Goal: Find specific page/section: Find specific page/section

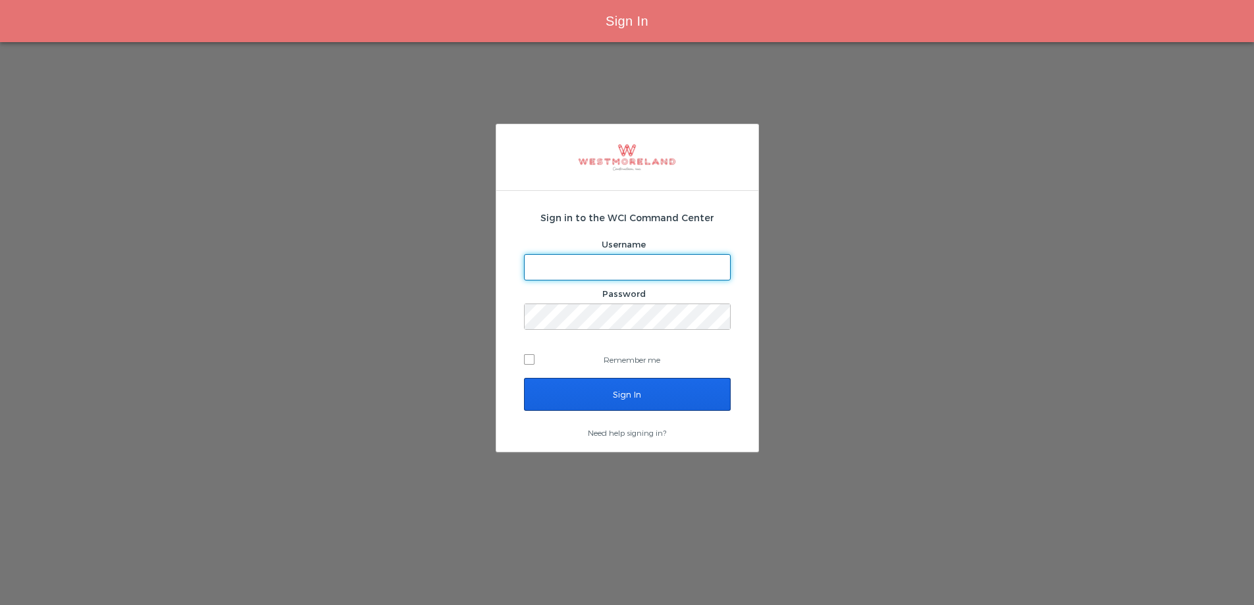
type input "[EMAIL_ADDRESS][PERSON_NAME][DOMAIN_NAME]"
click at [555, 383] on input "Sign In" at bounding box center [627, 394] width 207 height 33
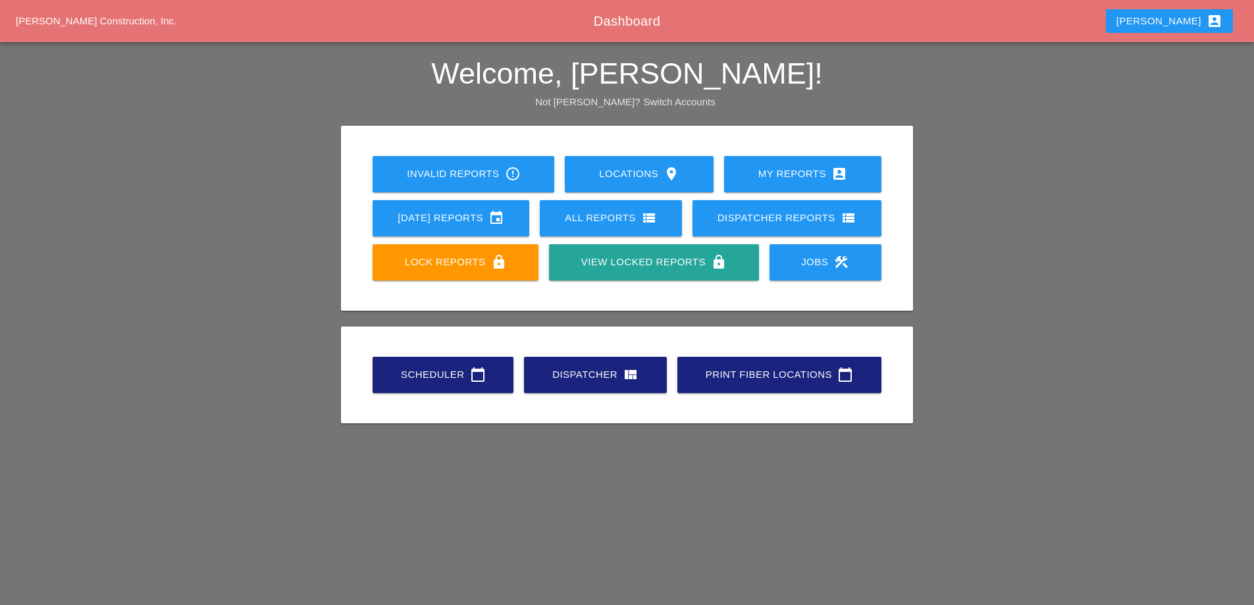
click at [1175, 16] on div "[PERSON_NAME] account_box" at bounding box center [1169, 21] width 106 height 16
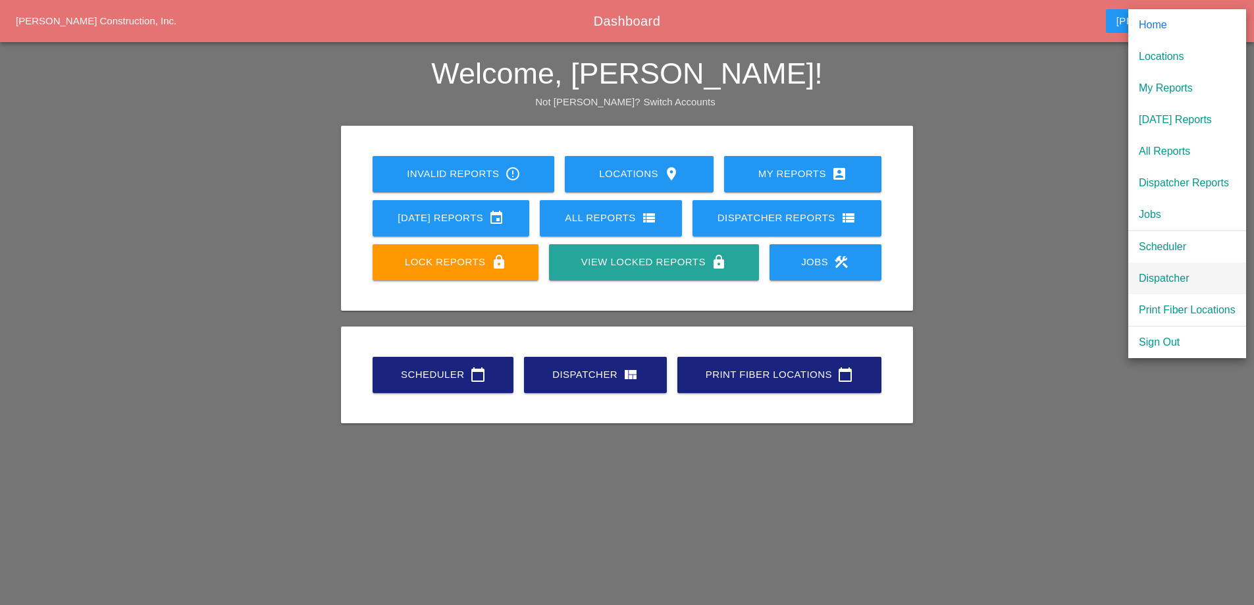
click at [1174, 275] on div "Dispatcher" at bounding box center [1186, 278] width 97 height 16
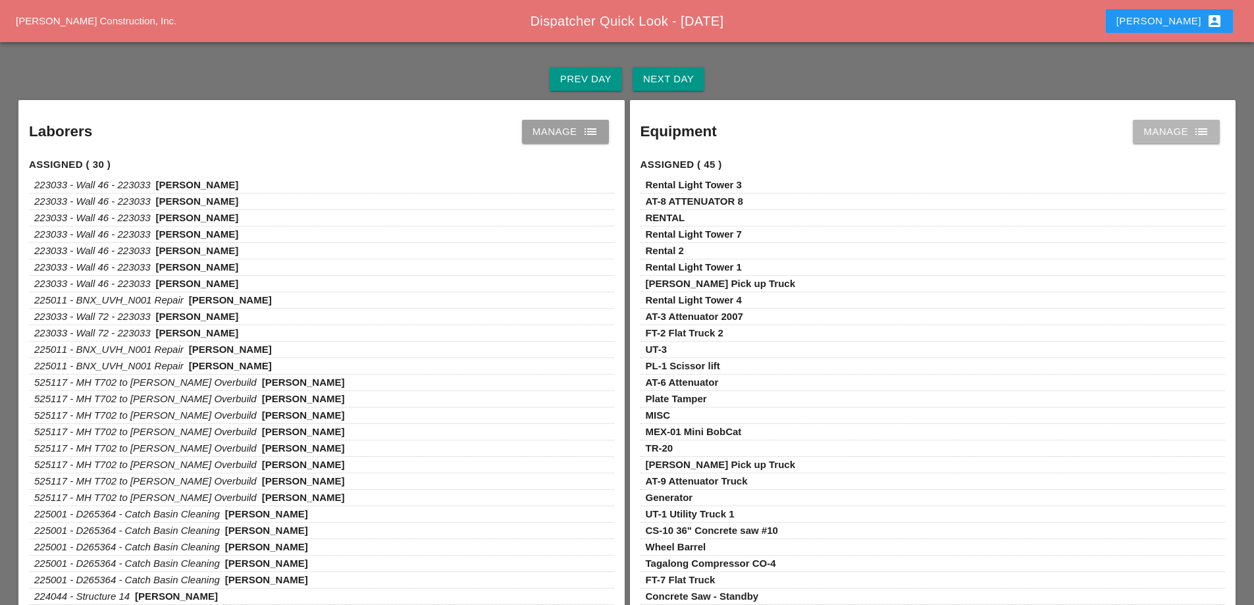
click at [1148, 138] on div "Manage list" at bounding box center [1176, 132] width 66 height 16
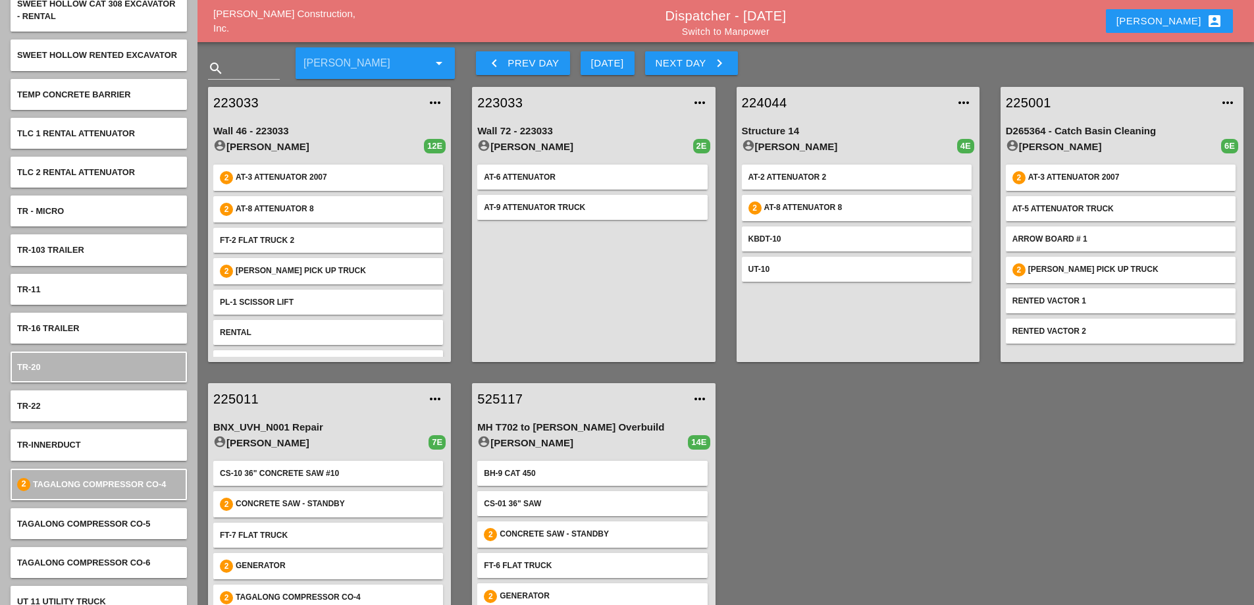
scroll to position [6778, 0]
